Goal: Complete application form

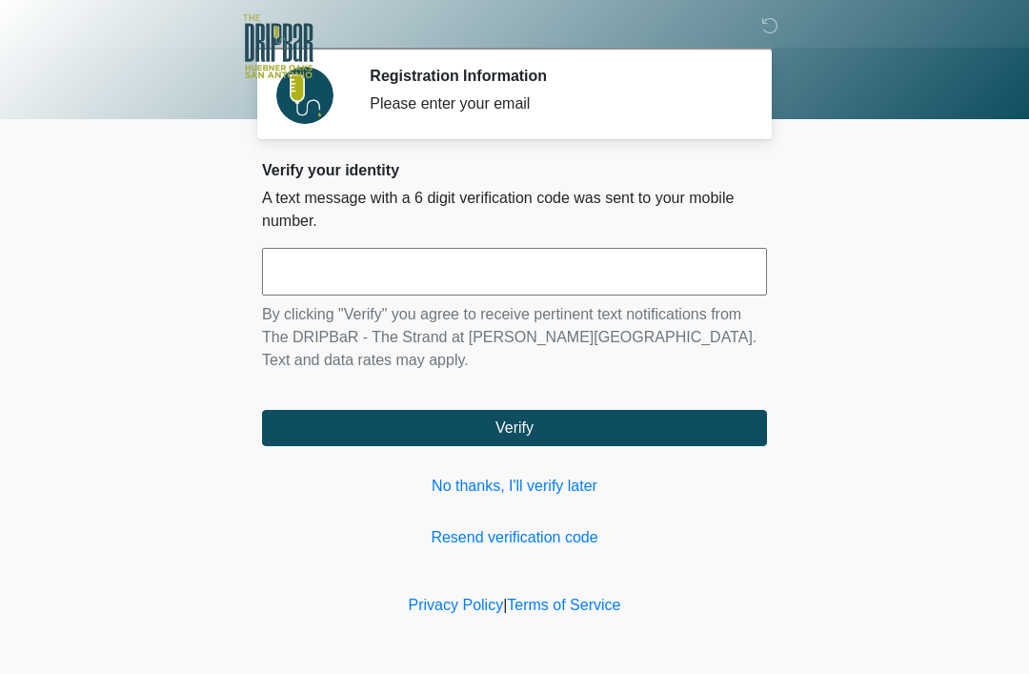
click at [646, 264] on input "text" at bounding box center [514, 272] width 505 height 48
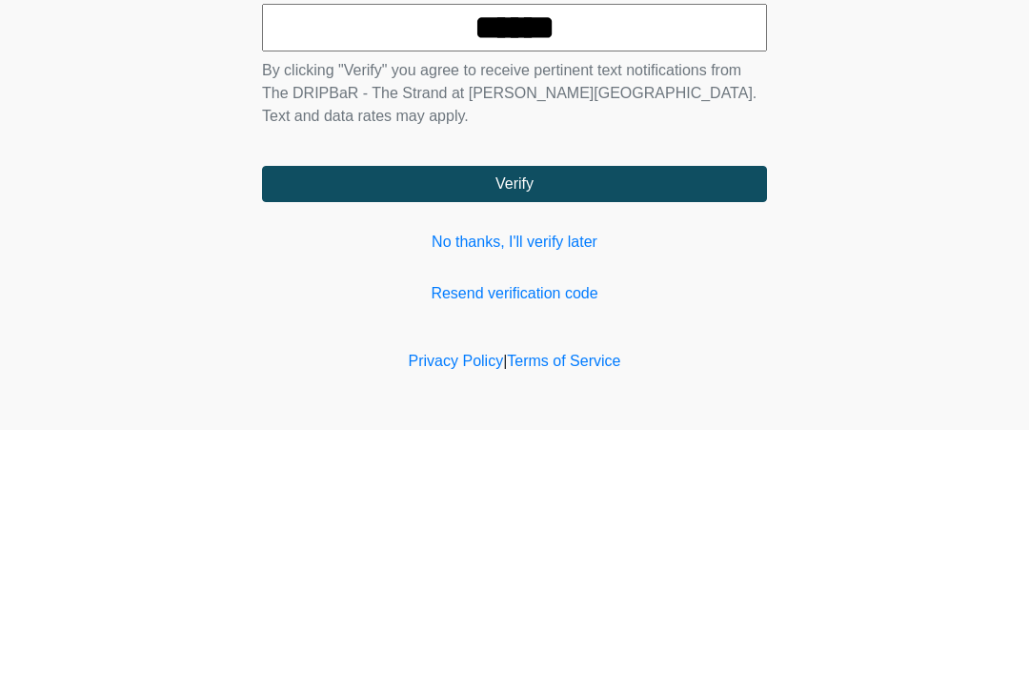
type input "******"
click at [570, 410] on button "Verify" at bounding box center [514, 428] width 505 height 36
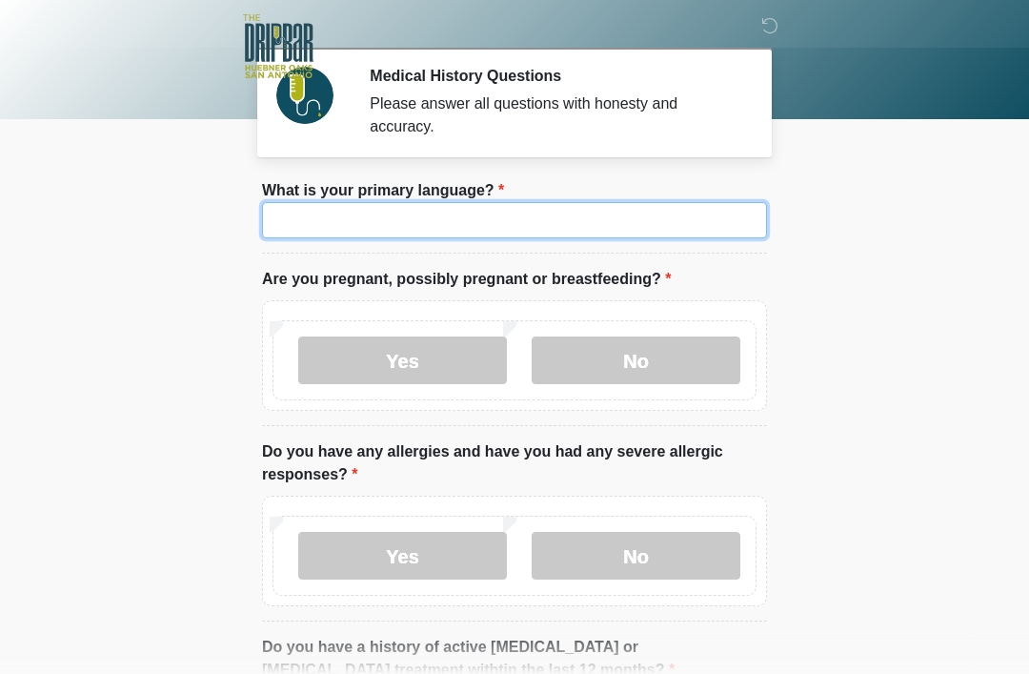
click at [509, 221] on input "What is your primary language?" at bounding box center [514, 220] width 505 height 36
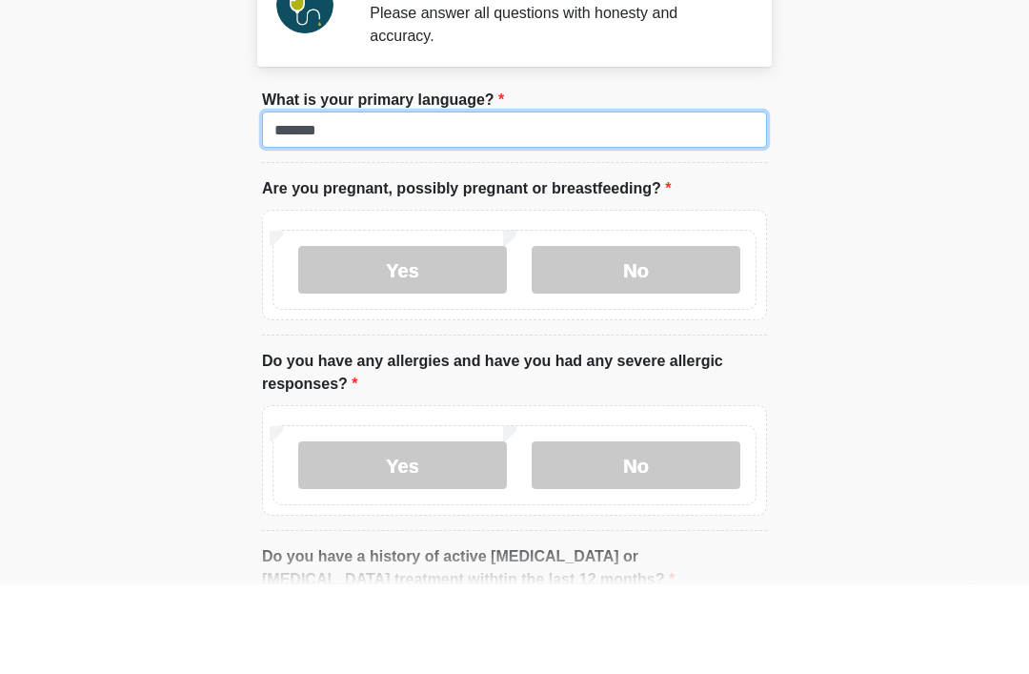
type input "*******"
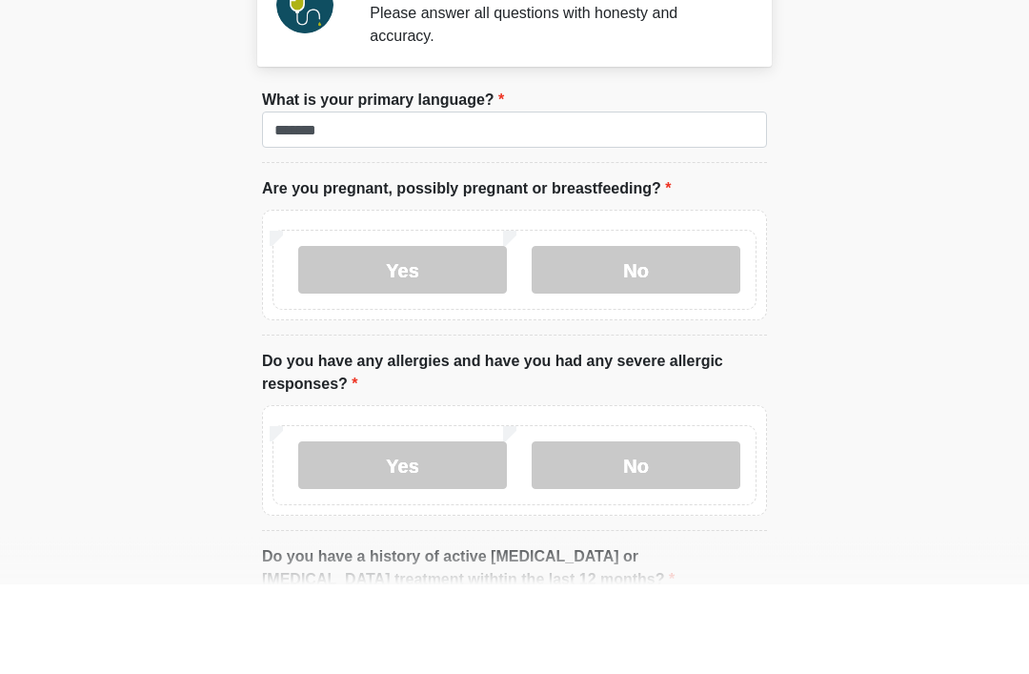
click at [643, 336] on label "No" at bounding box center [636, 360] width 209 height 48
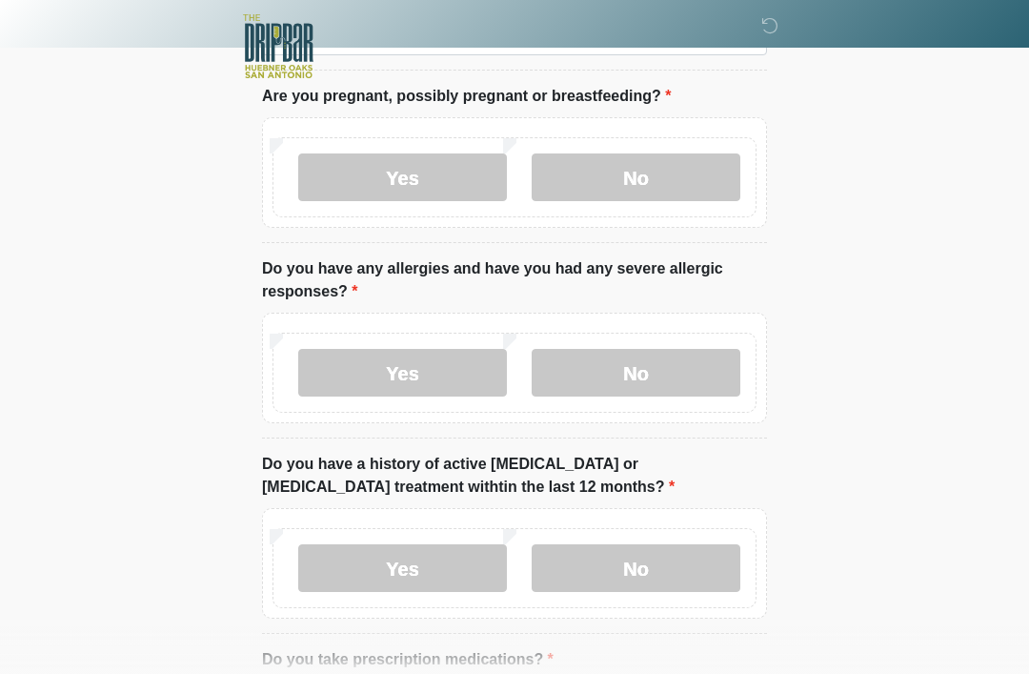
click at [663, 363] on label "No" at bounding box center [636, 373] width 209 height 48
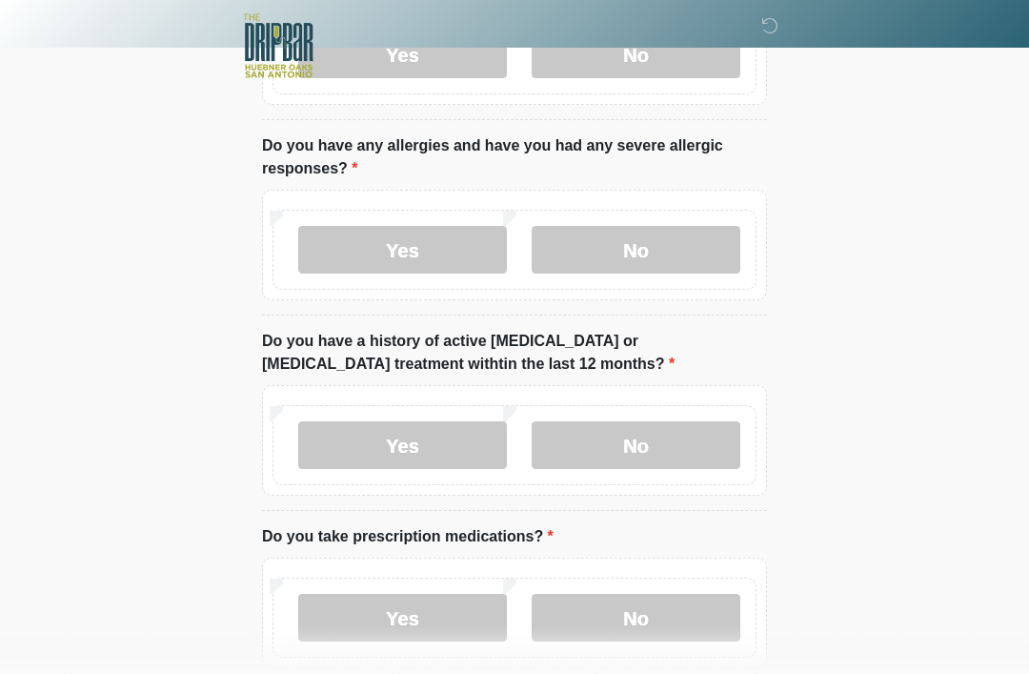
click at [673, 453] on label "No" at bounding box center [636, 446] width 209 height 48
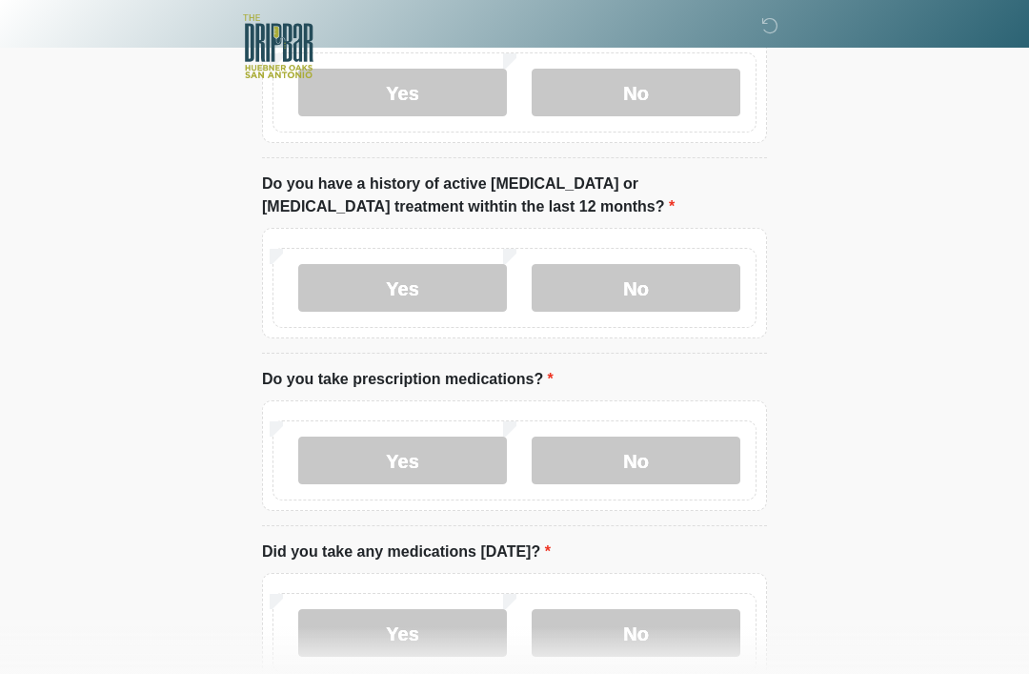
click at [663, 456] on label "No" at bounding box center [636, 460] width 209 height 48
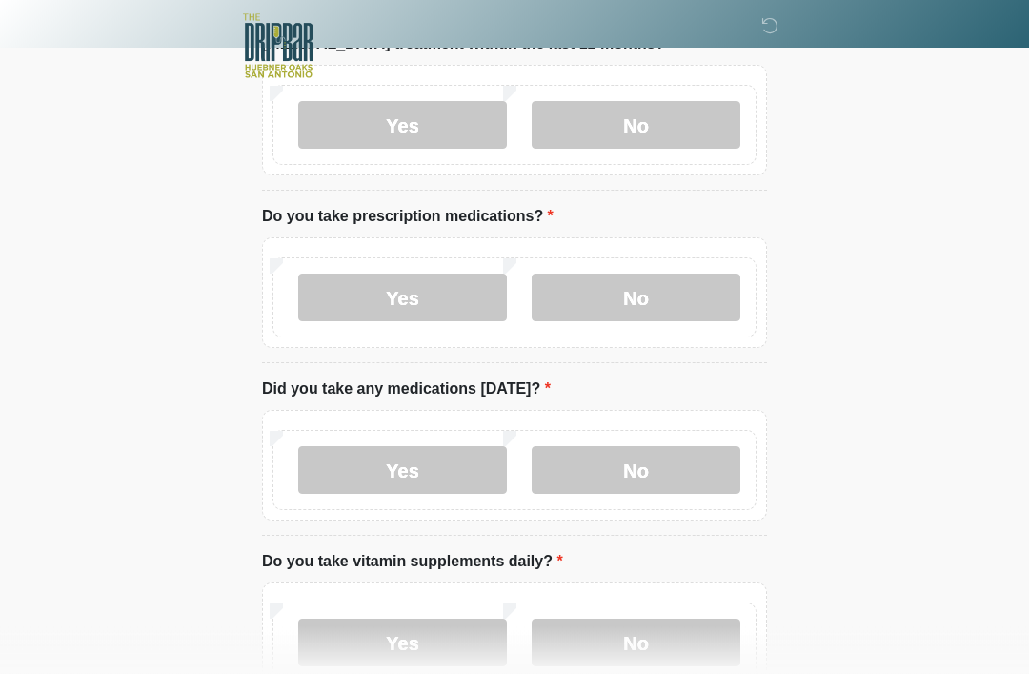
scroll to position [634, 0]
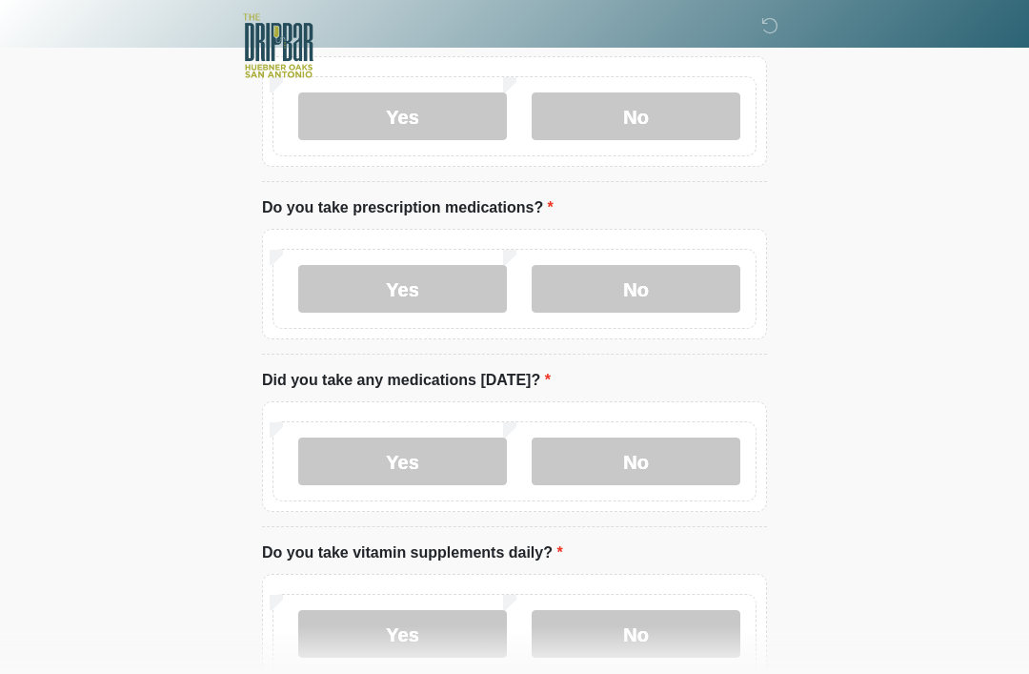
click at [664, 457] on label "No" at bounding box center [636, 462] width 209 height 48
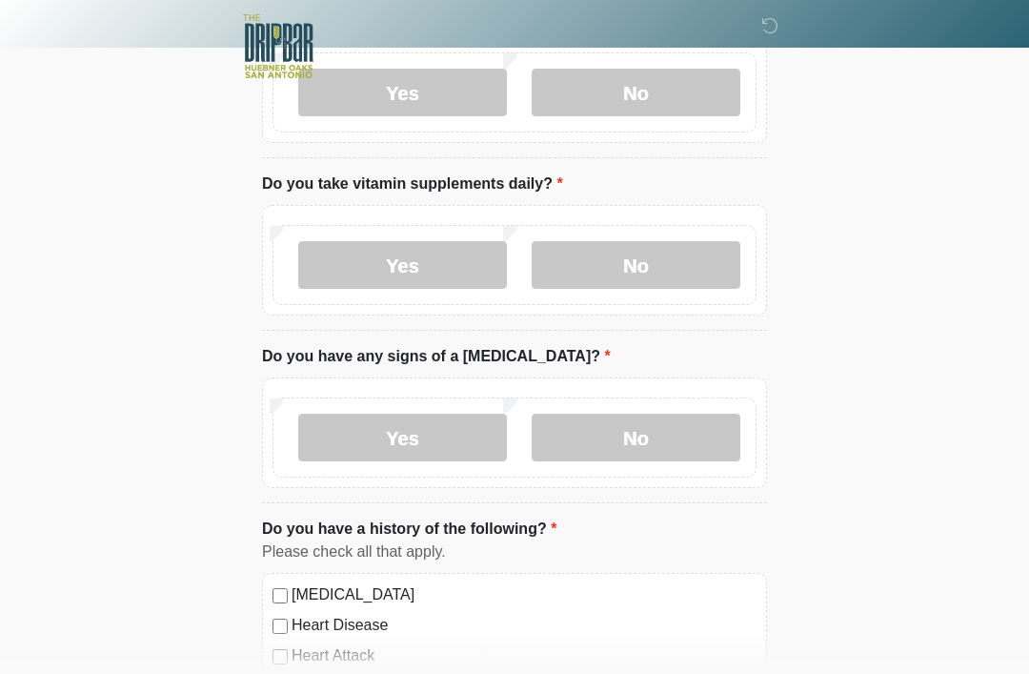
scroll to position [967, 0]
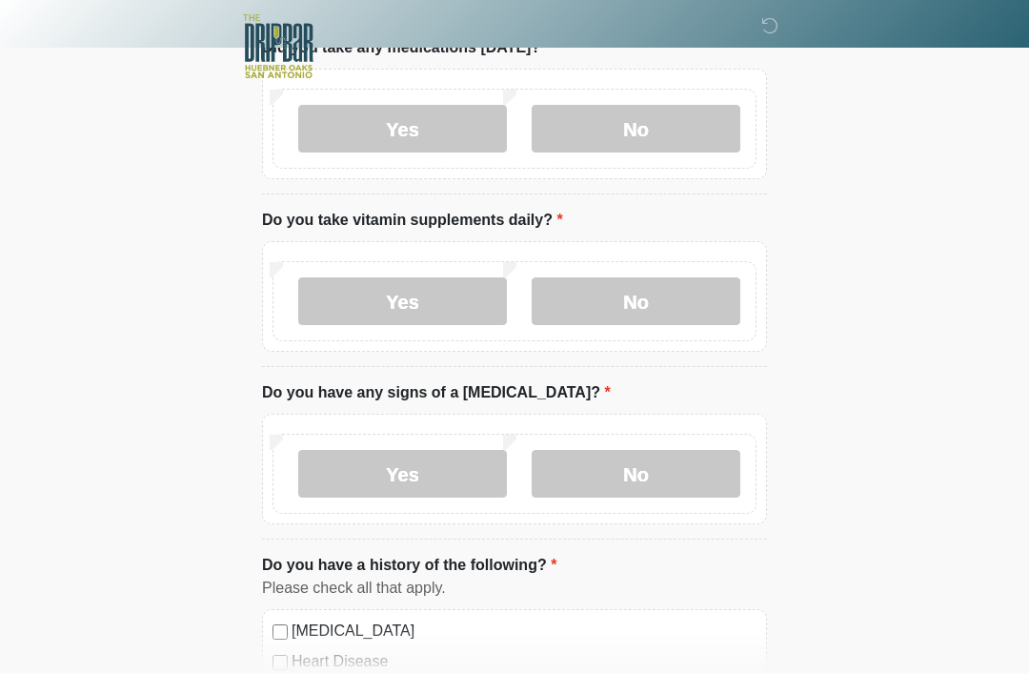
click at [662, 286] on label "No" at bounding box center [636, 301] width 209 height 48
click at [663, 476] on label "No" at bounding box center [636, 474] width 209 height 48
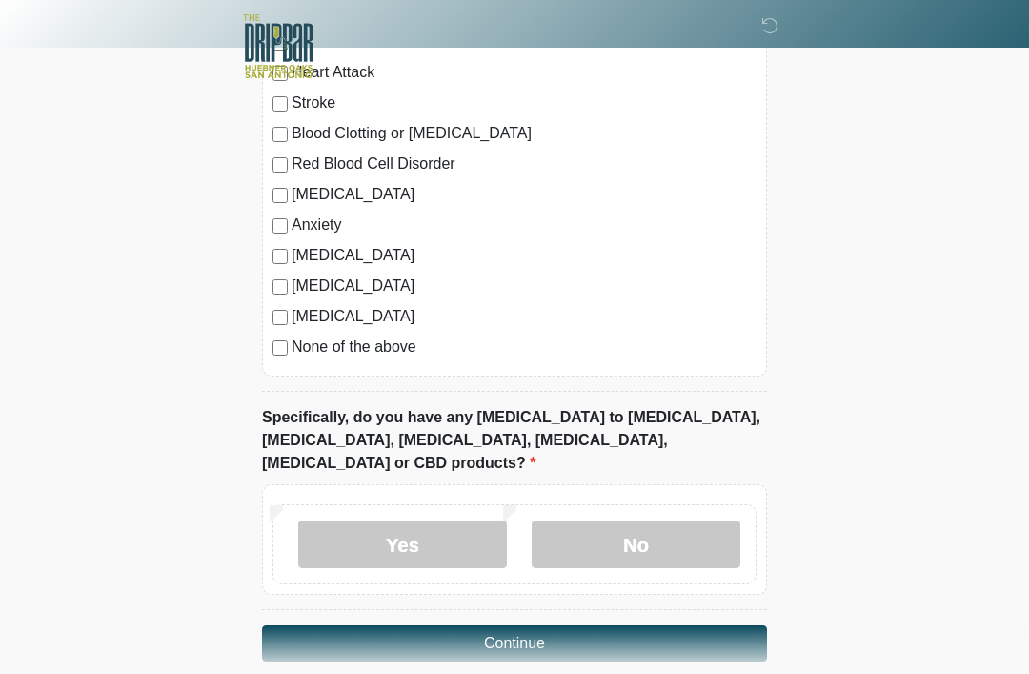
scroll to position [1589, 0]
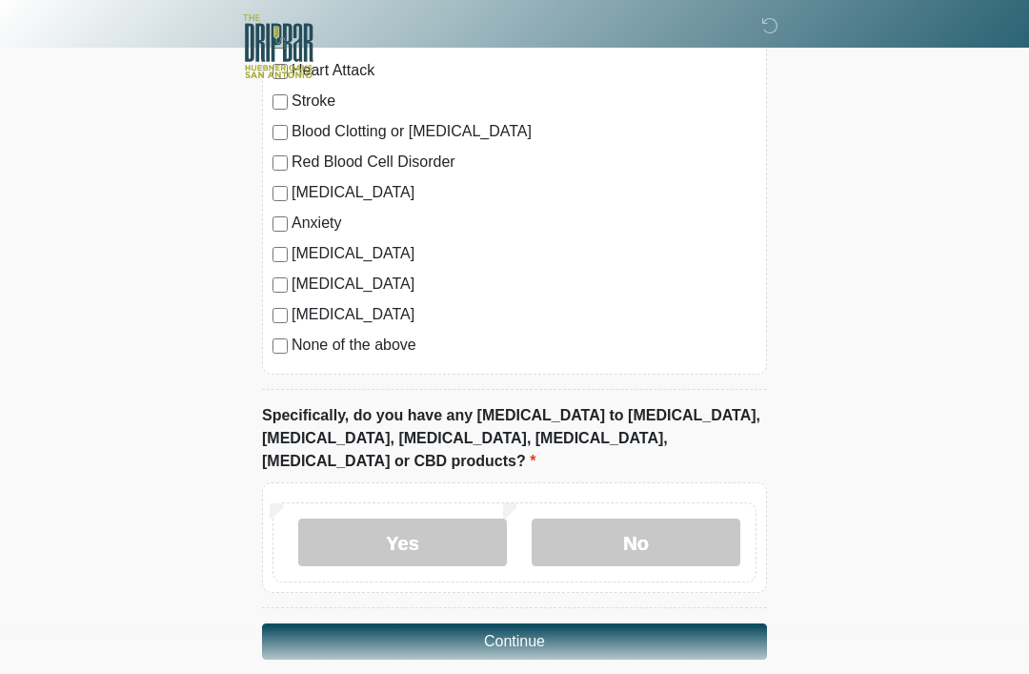
click at [649, 518] on label "No" at bounding box center [636, 542] width 209 height 48
click at [546, 623] on button "Continue" at bounding box center [514, 641] width 505 height 36
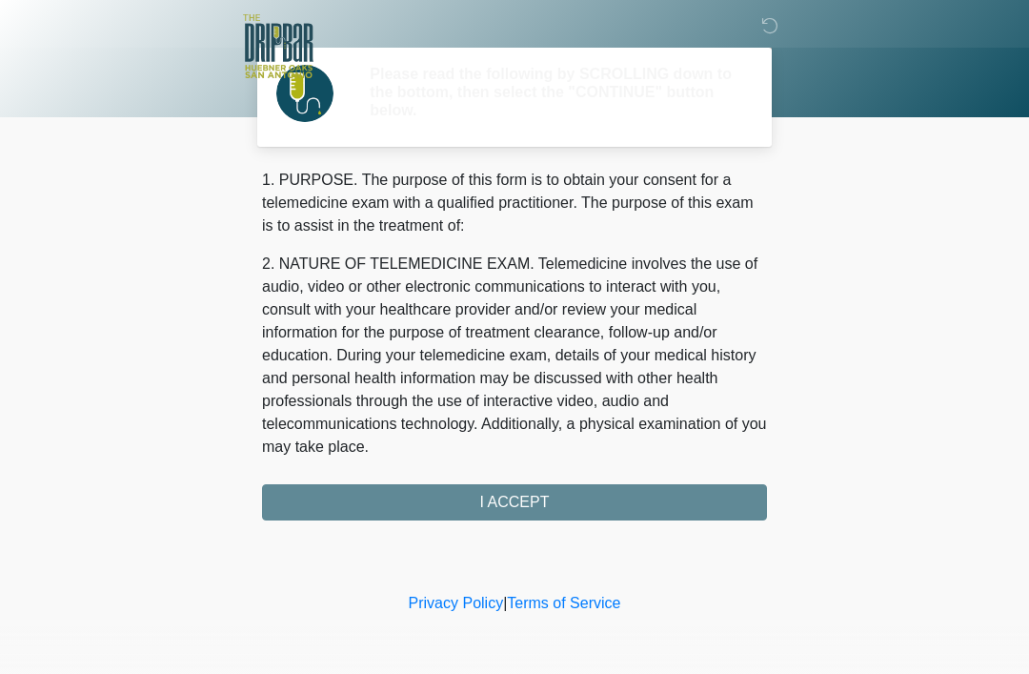
scroll to position [0, 0]
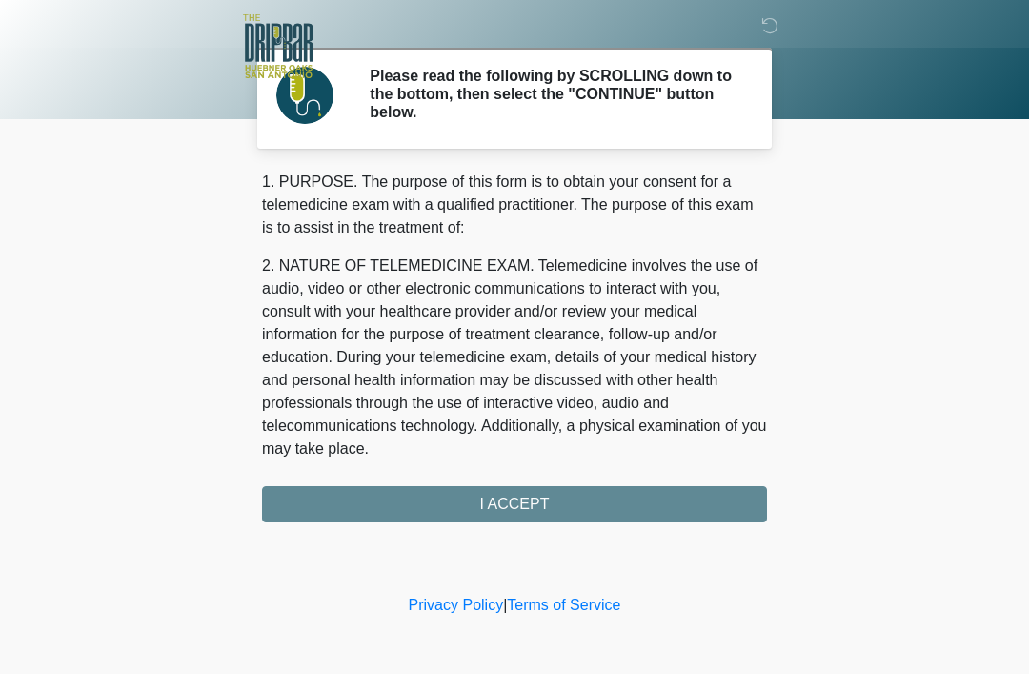
click at [564, 496] on div "1. PURPOSE. The purpose of this form is to obtain your consent for a telemedici…" at bounding box center [514, 347] width 505 height 352
click at [532, 505] on div "1. PURPOSE. The purpose of this form is to obtain your consent for a telemedici…" at bounding box center [514, 347] width 505 height 352
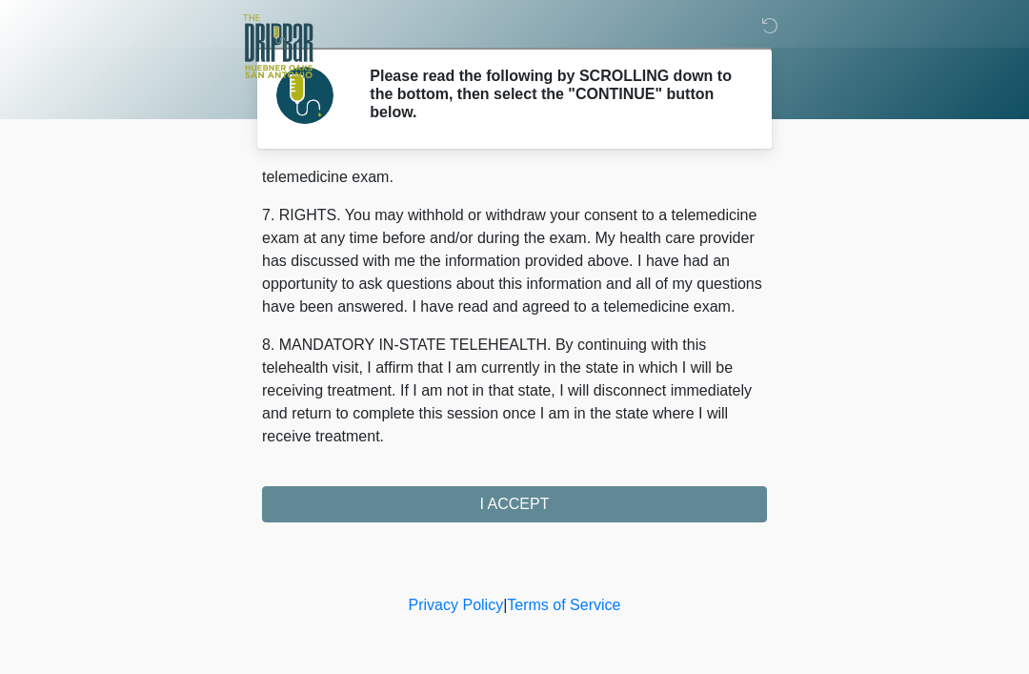
scroll to position [836, 0]
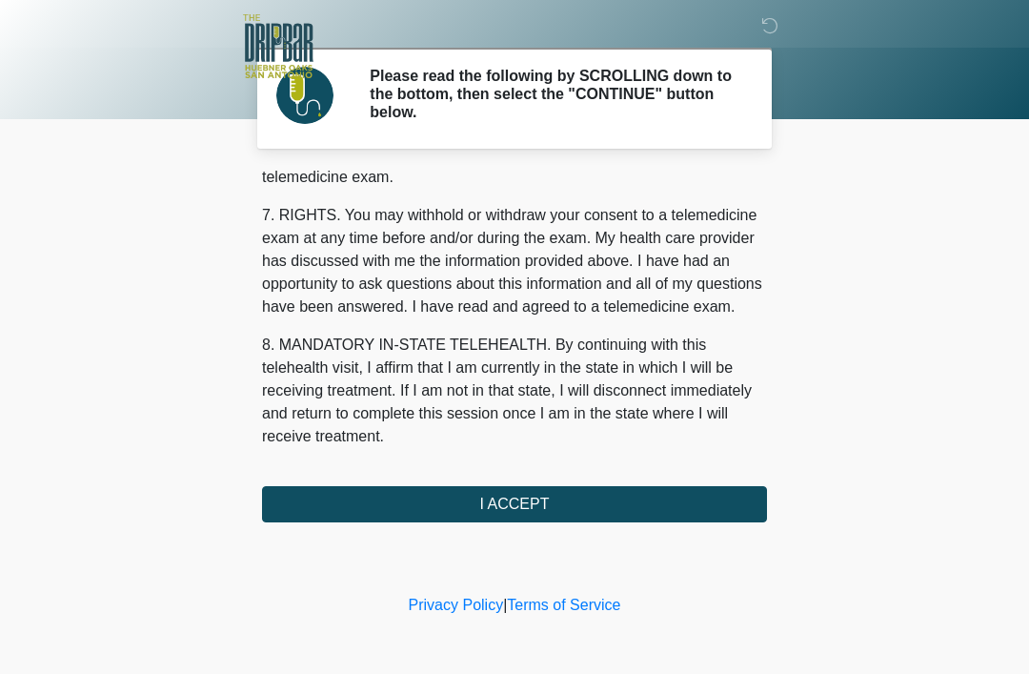
click at [545, 502] on button "I ACCEPT" at bounding box center [514, 504] width 505 height 36
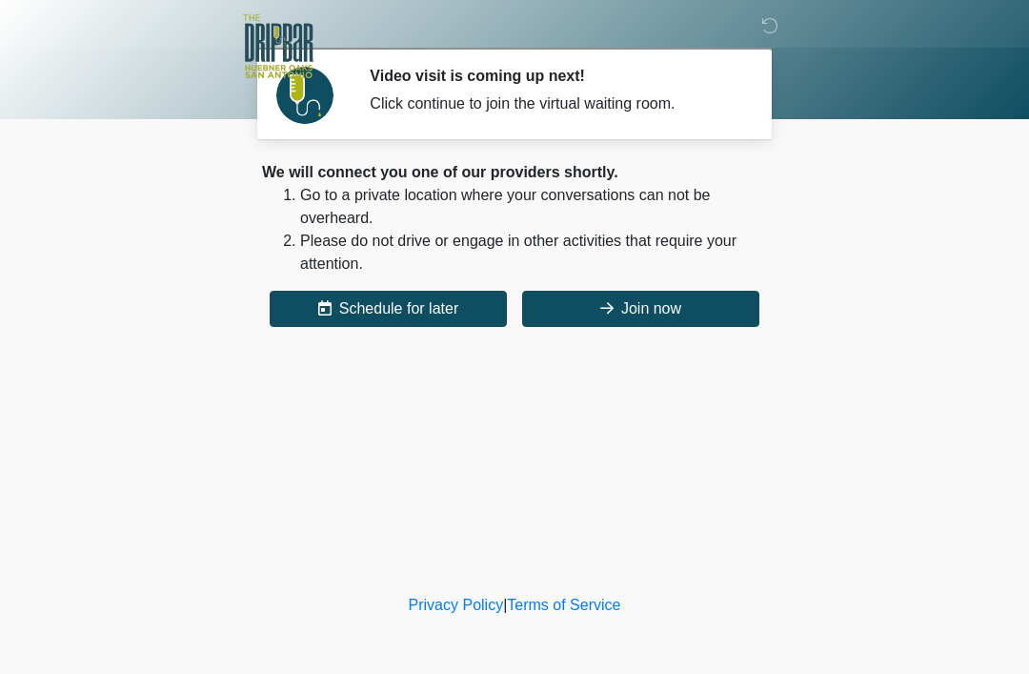
click at [640, 304] on button "Join now" at bounding box center [640, 309] width 237 height 36
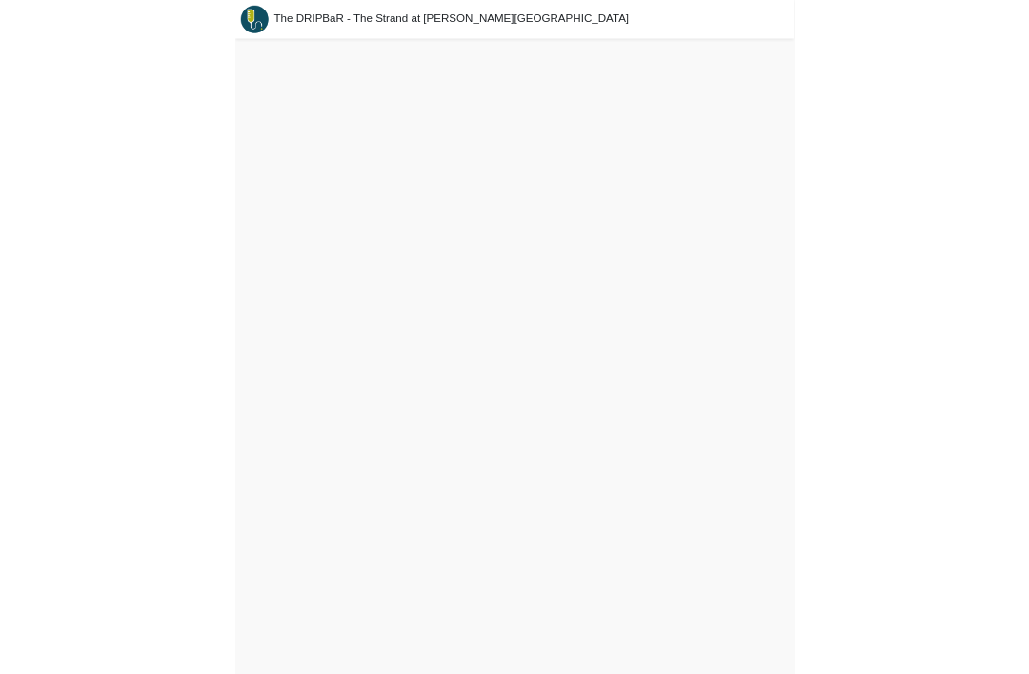
scroll to position [67, 0]
